Goal: Task Accomplishment & Management: Complete application form

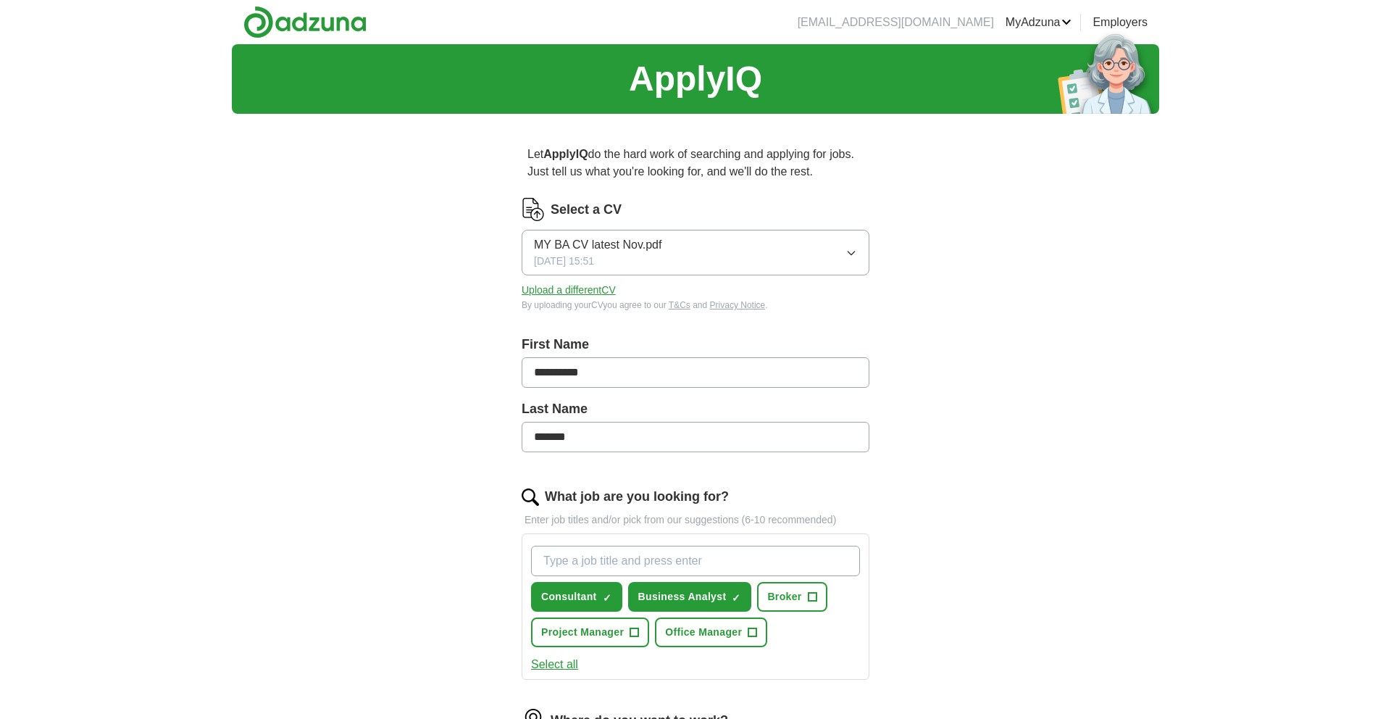
click at [643, 266] on div "MY BA CV latest Nov.pdf [DATE] 15:51" at bounding box center [598, 252] width 128 height 33
click at [427, 319] on div "**********" at bounding box center [695, 560] width 927 height 1033
click at [547, 288] on button "Upload a different CV" at bounding box center [569, 290] width 94 height 15
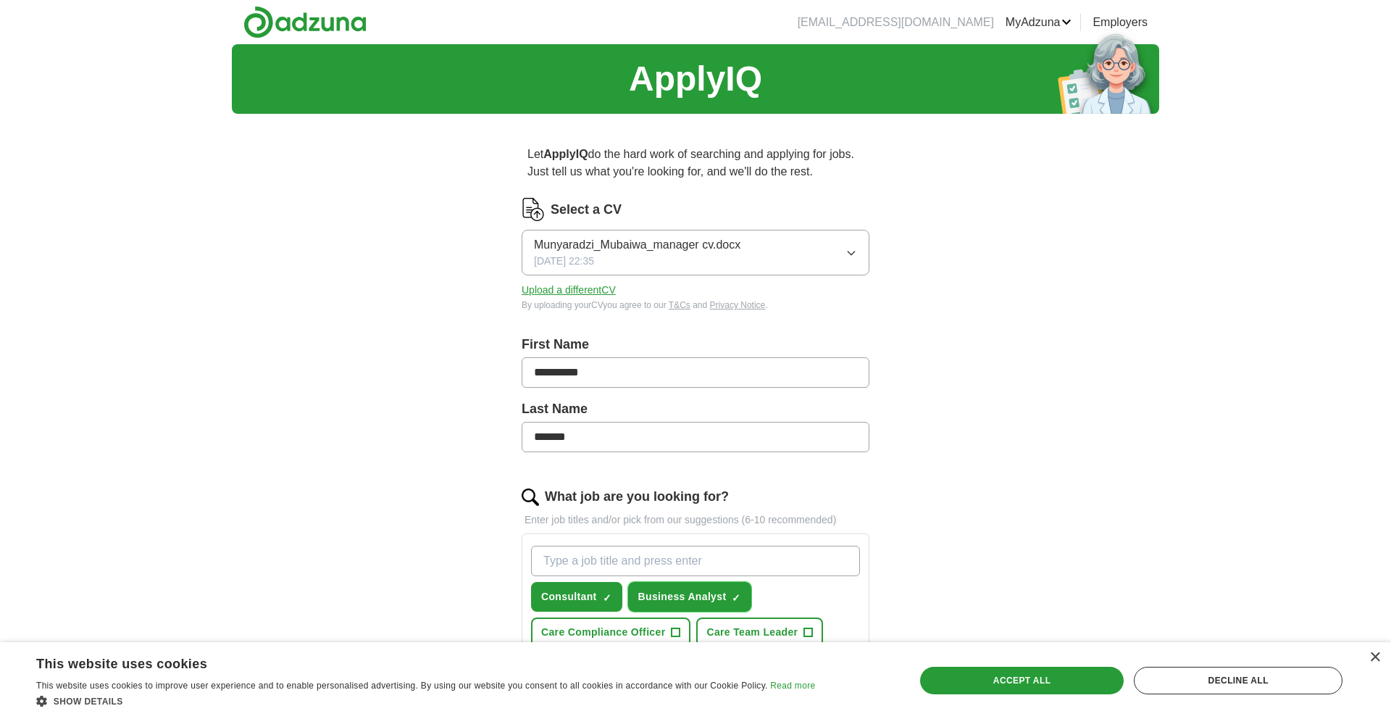
click at [642, 589] on span "Business Analyst" at bounding box center [682, 596] width 88 height 15
click at [599, 590] on button "Consultant ✓ ×" at bounding box center [576, 597] width 91 height 30
click at [604, 560] on input "What job are you looking for?" at bounding box center [695, 561] width 329 height 30
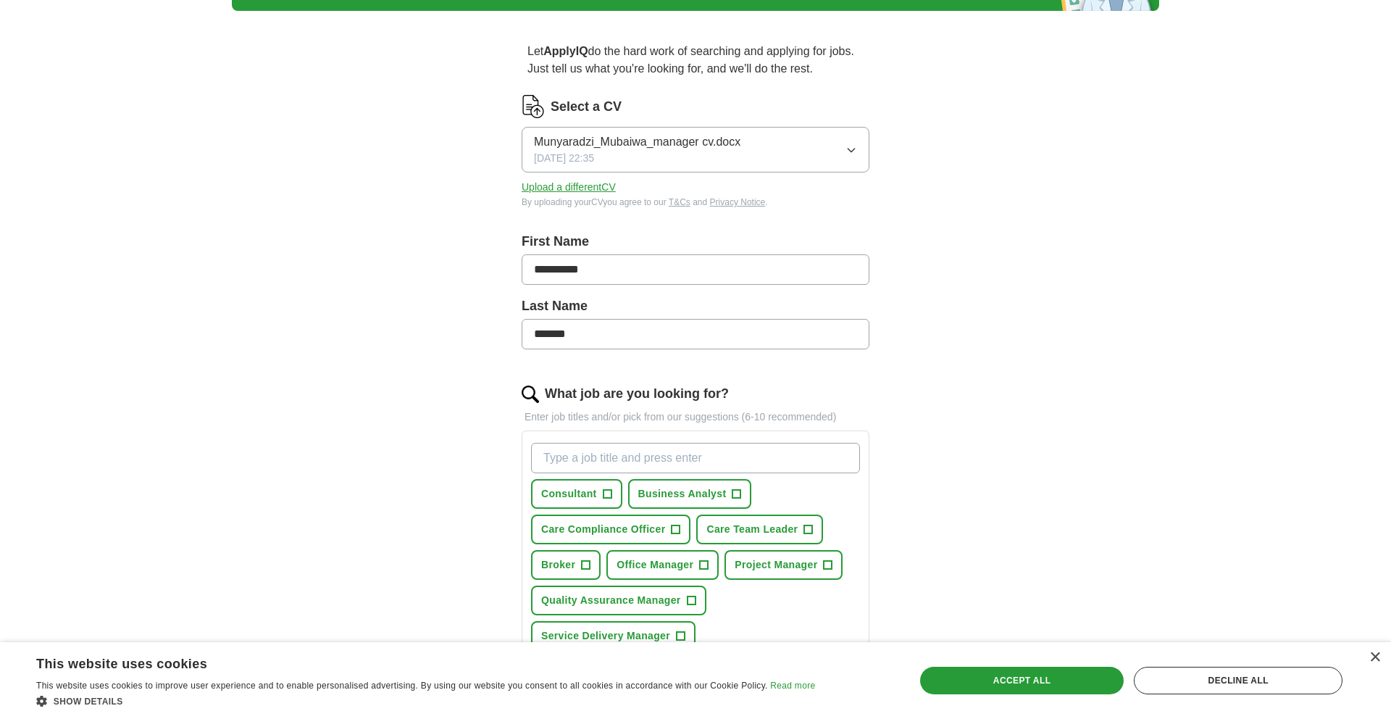
scroll to position [109, 0]
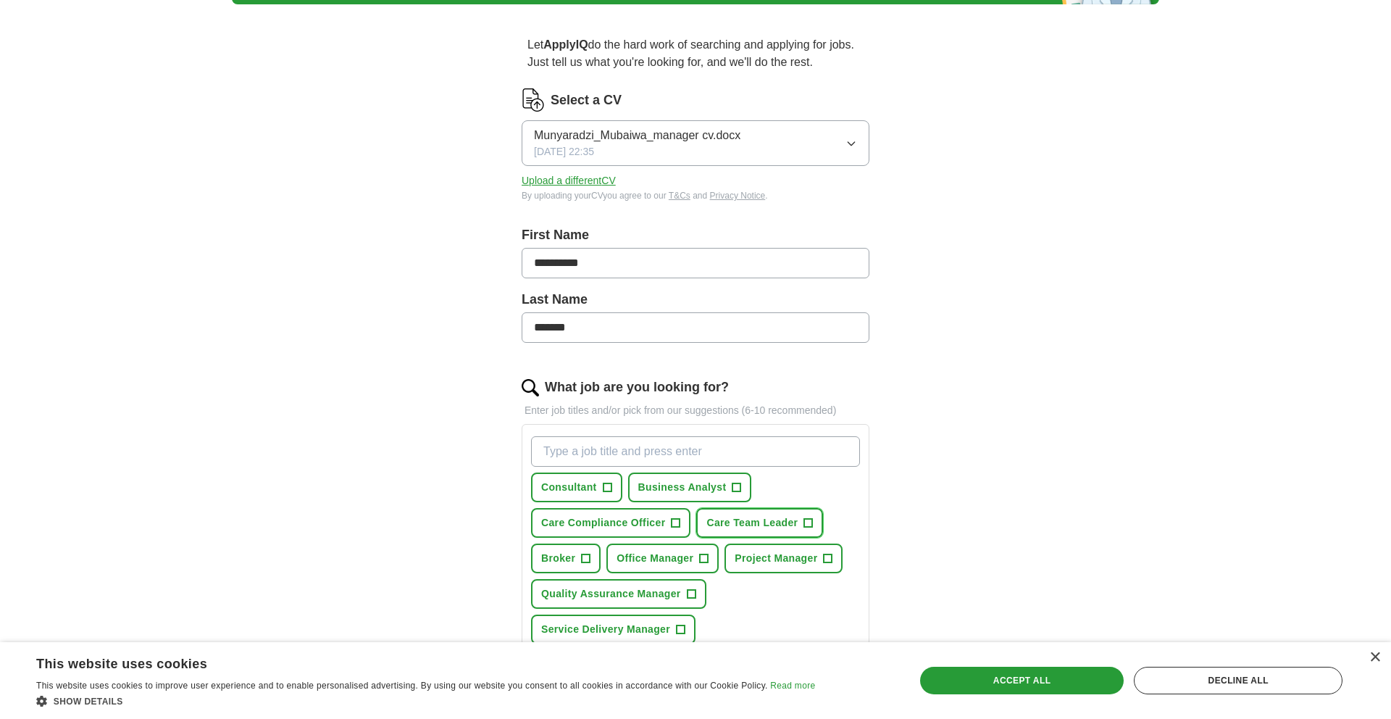
click at [776, 525] on span "Care Team Leader" at bounding box center [751, 522] width 91 height 15
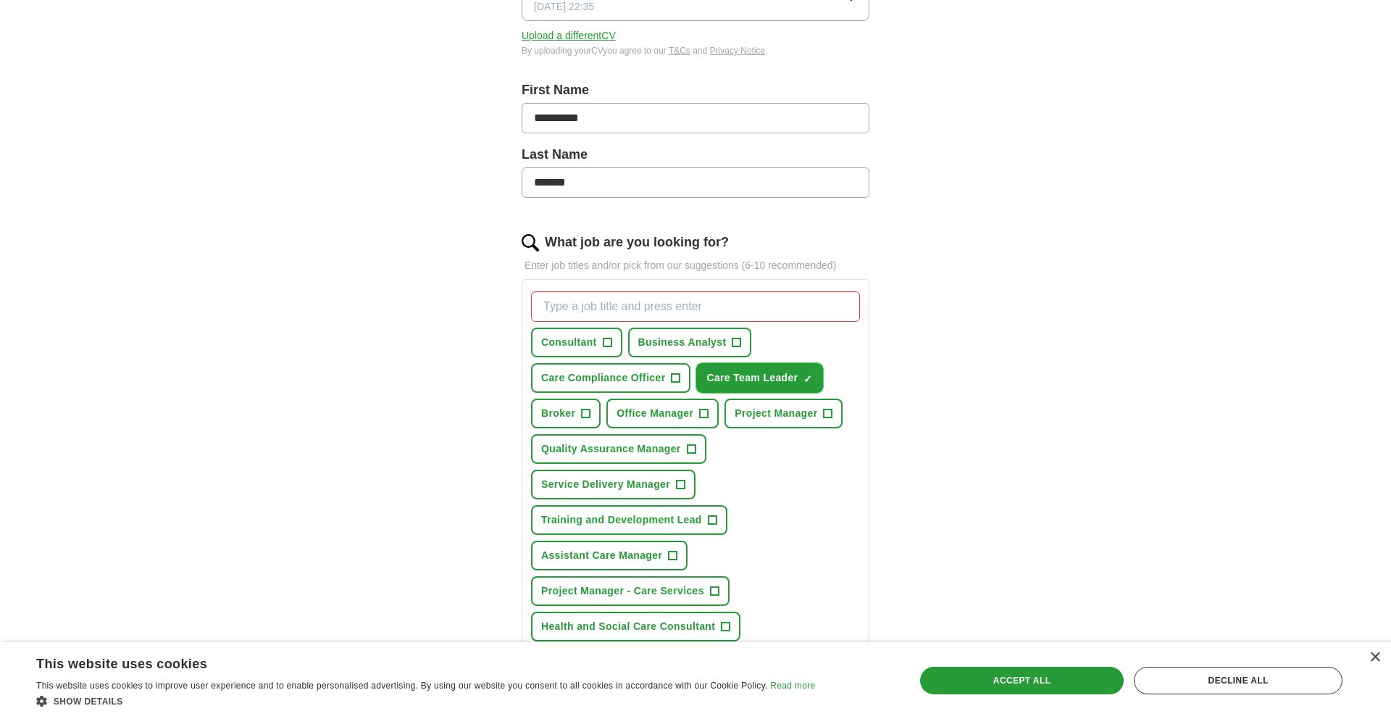
scroll to position [256, 0]
click at [662, 556] on span "Assistant Care Manager" at bounding box center [601, 553] width 121 height 15
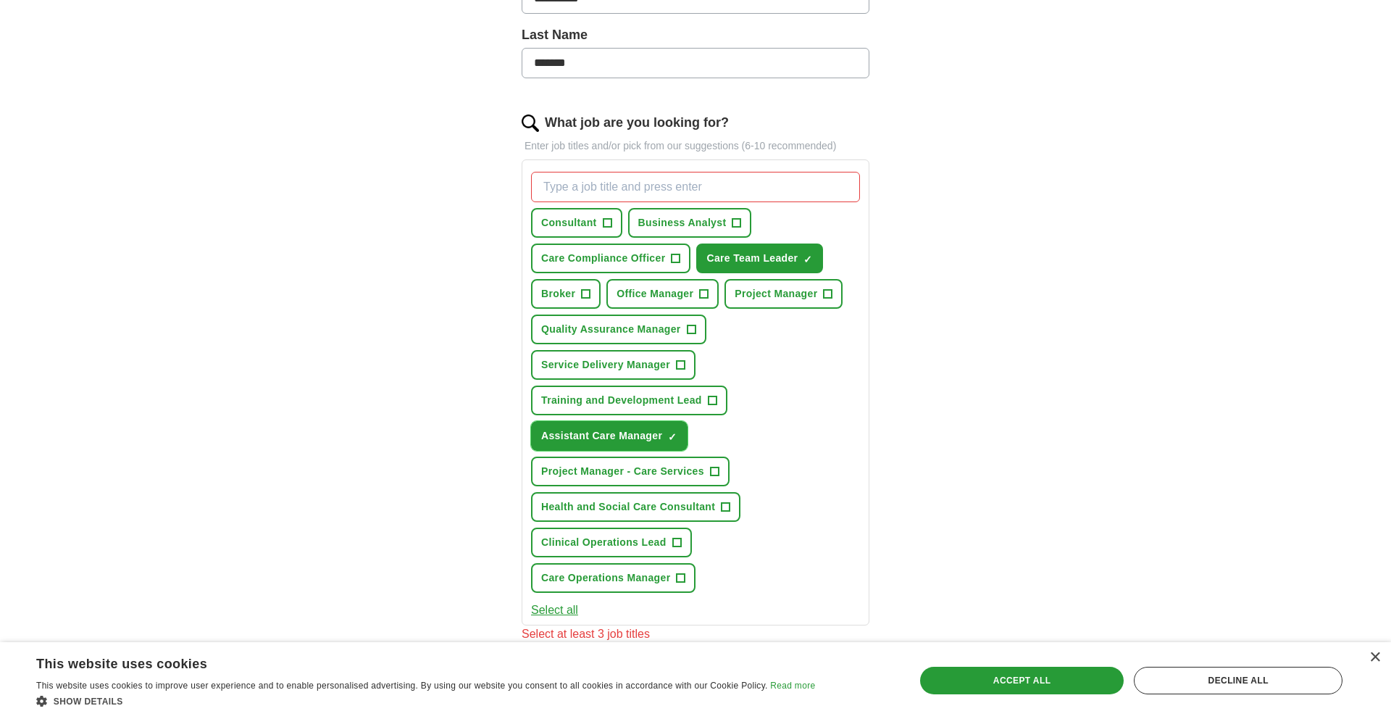
scroll to position [381, 0]
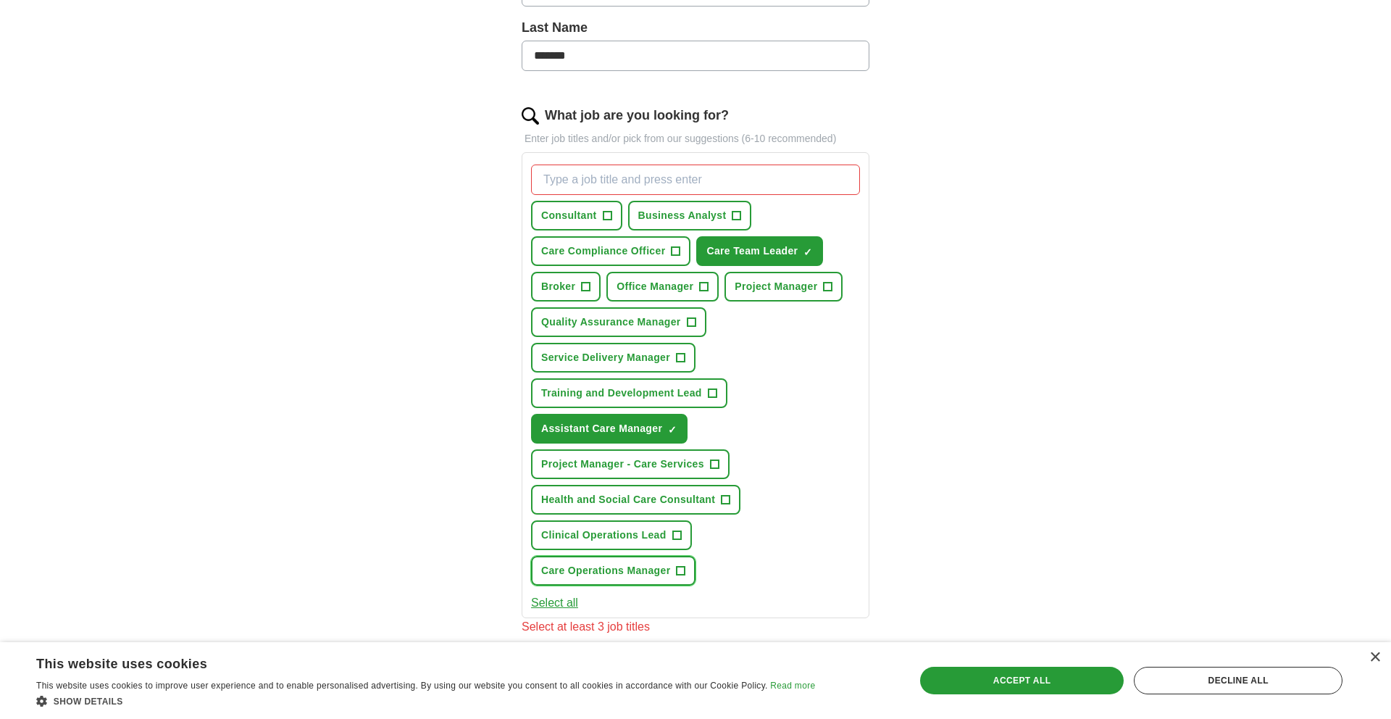
click at [623, 571] on span "Care Operations Manager" at bounding box center [605, 570] width 129 height 15
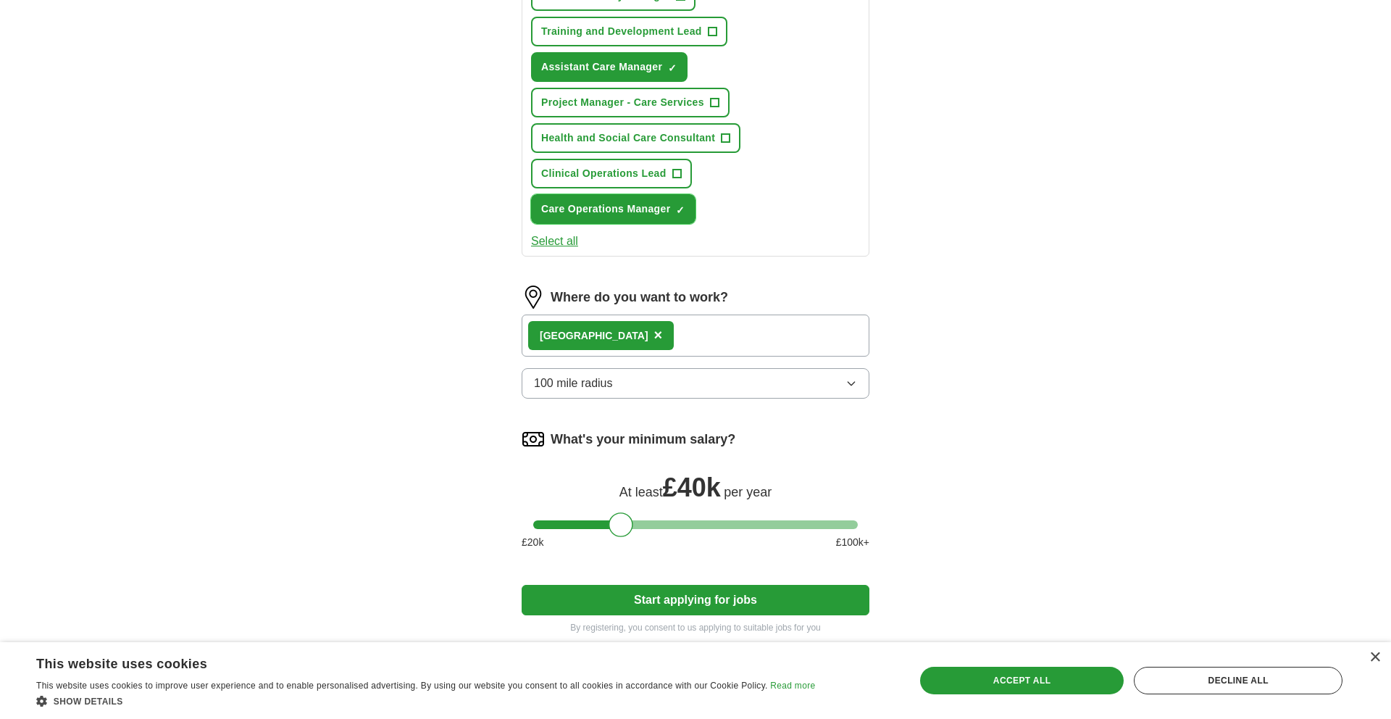
scroll to position [764, 0]
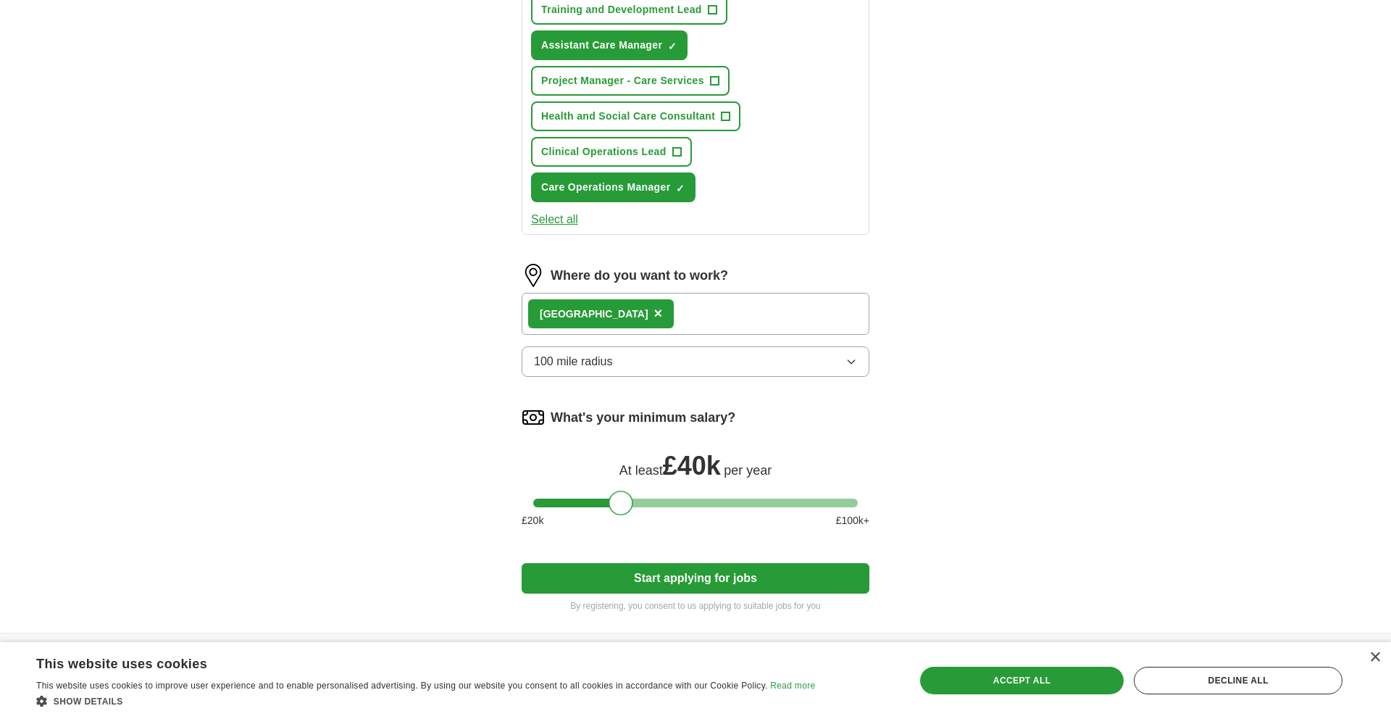
click at [634, 319] on div "London ×" at bounding box center [696, 314] width 348 height 42
click at [656, 328] on div "London ×" at bounding box center [696, 314] width 348 height 42
click at [608, 315] on div "London ×" at bounding box center [696, 314] width 348 height 42
click at [606, 359] on span "100 mile radius" at bounding box center [573, 361] width 79 height 17
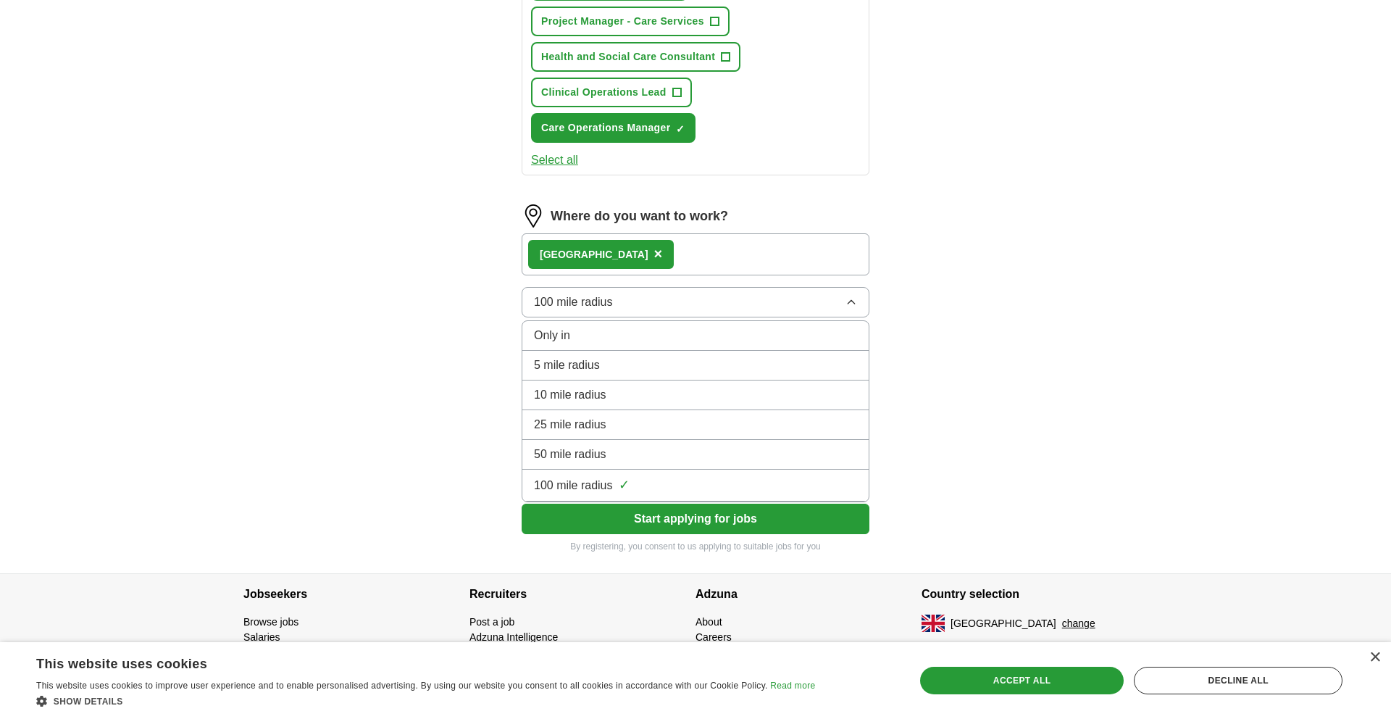
scroll to position [840, 0]
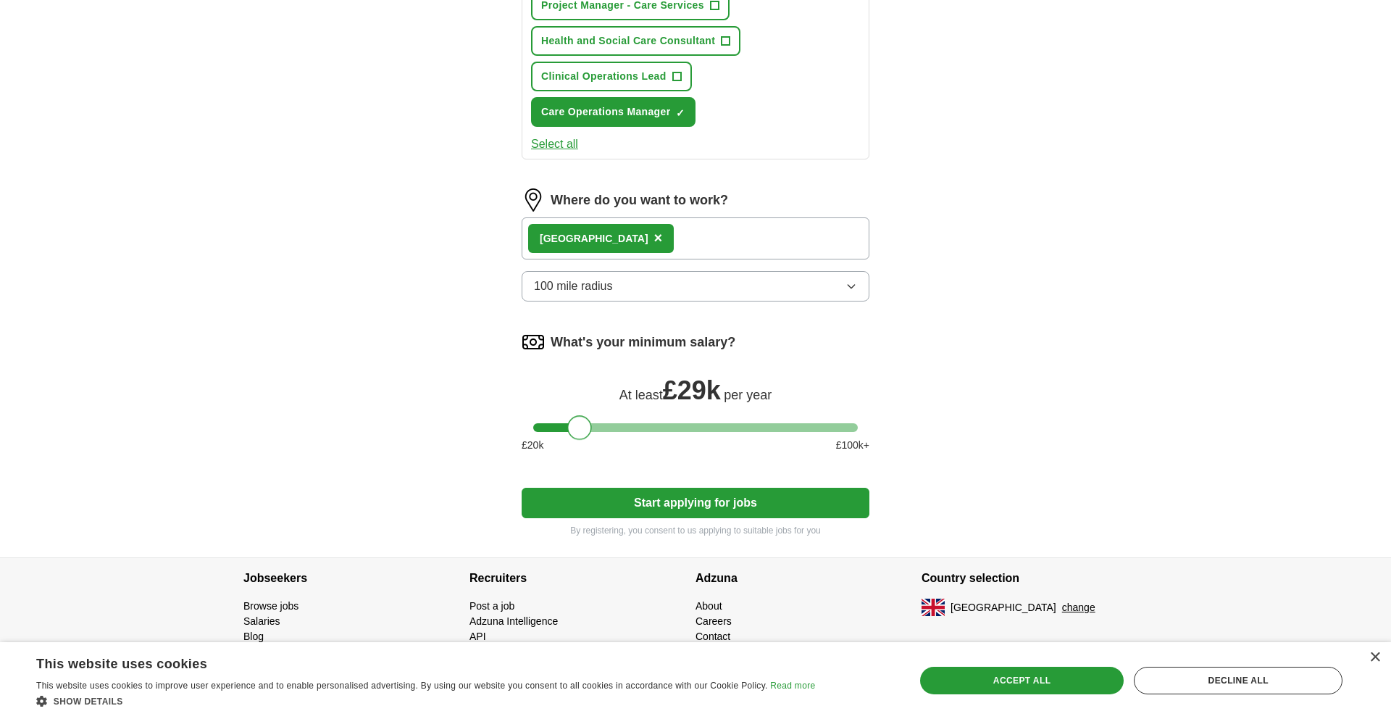
drag, startPoint x: 624, startPoint y: 423, endPoint x: 581, endPoint y: 423, distance: 42.7
click at [581, 423] on div at bounding box center [579, 427] width 25 height 25
click at [774, 498] on button "Start applying for jobs" at bounding box center [696, 503] width 348 height 30
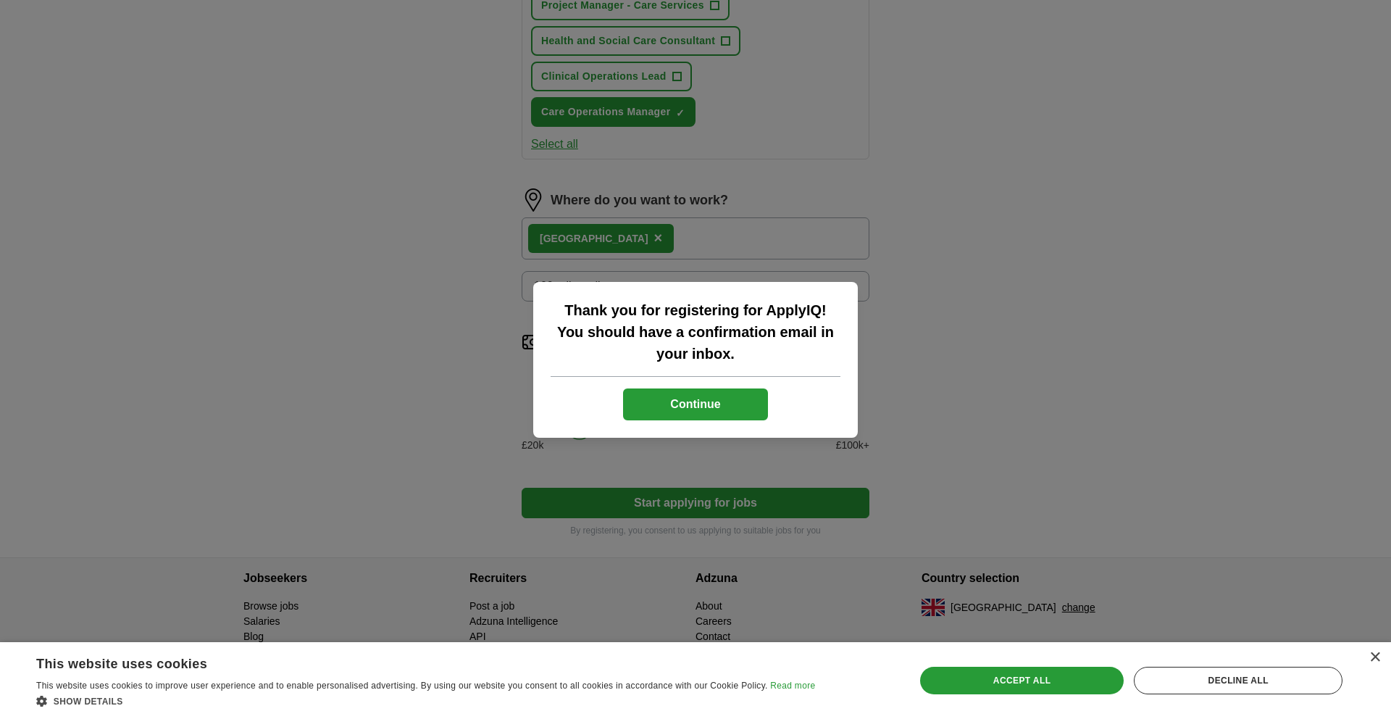
click at [698, 388] on button "Continue" at bounding box center [695, 404] width 145 height 32
